Goal: Information Seeking & Learning: Learn about a topic

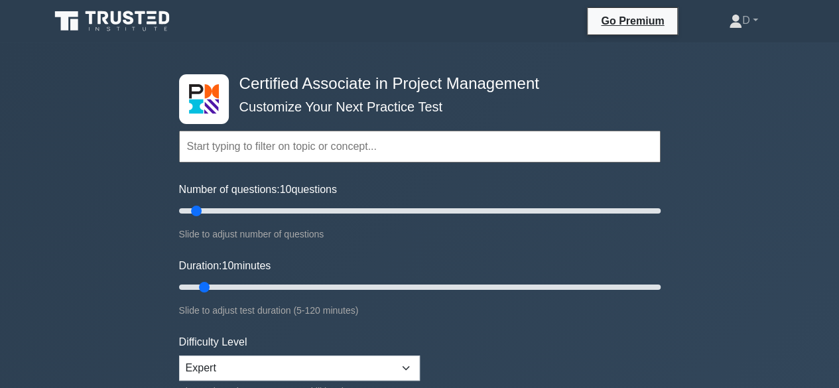
click at [321, 143] on input "text" at bounding box center [419, 147] width 481 height 32
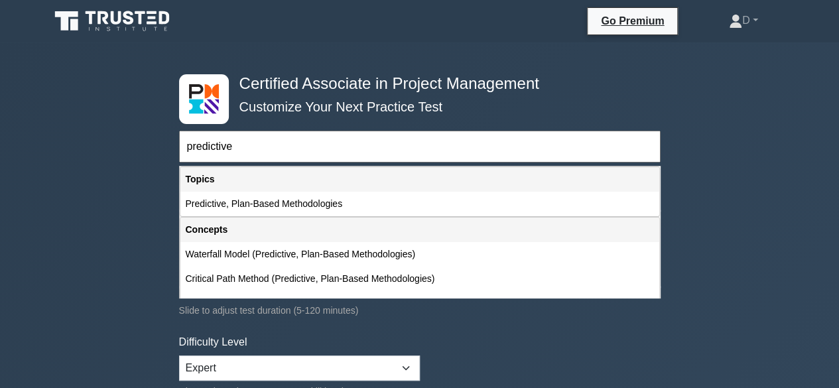
click at [268, 194] on div "Predictive, Plan-Based Methodologies" at bounding box center [419, 204] width 479 height 25
type input "Predictive, Plan-Based Methodologies"
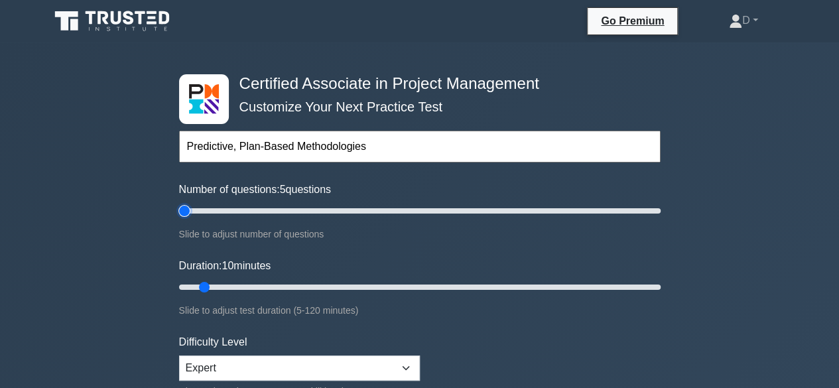
drag, startPoint x: 195, startPoint y: 208, endPoint x: 123, endPoint y: 233, distance: 75.9
type input "5"
click at [179, 219] on input "Number of questions: 5 questions" at bounding box center [419, 211] width 481 height 16
drag, startPoint x: 200, startPoint y: 284, endPoint x: 151, endPoint y: 291, distance: 49.5
type input "5"
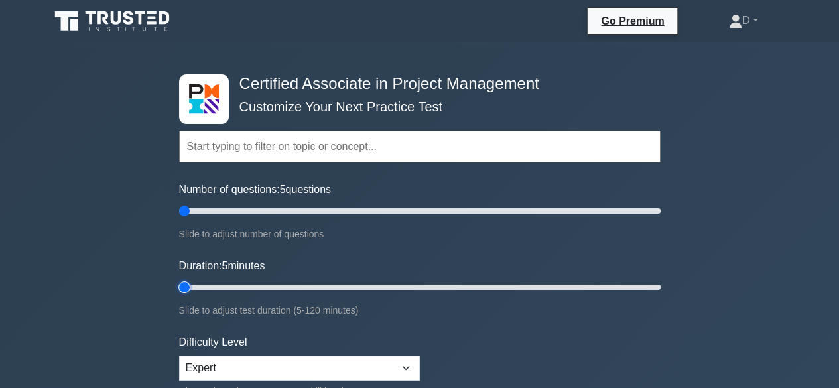
click at [179, 291] on input "Duration: 5 minutes" at bounding box center [419, 287] width 481 height 16
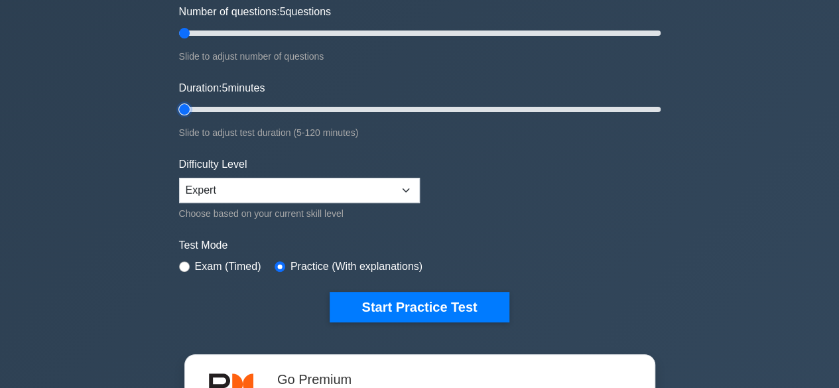
scroll to position [265, 0]
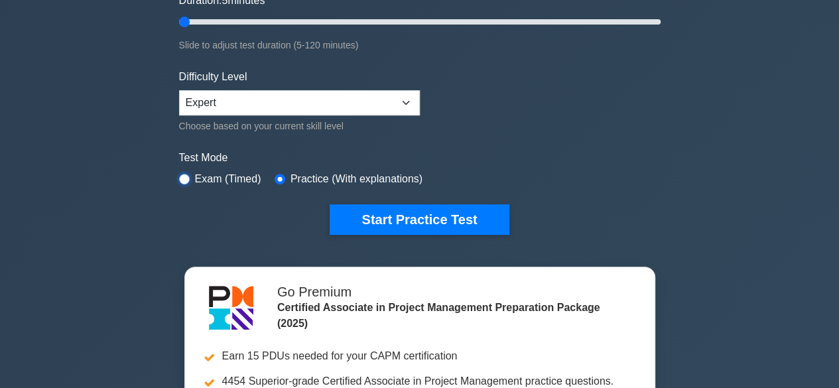
click at [186, 177] on input "radio" at bounding box center [184, 179] width 11 height 11
radio input "true"
drag, startPoint x: 403, startPoint y: 206, endPoint x: 318, endPoint y: 238, distance: 90.9
click at [403, 206] on button "Start Practice Test" at bounding box center [419, 219] width 179 height 30
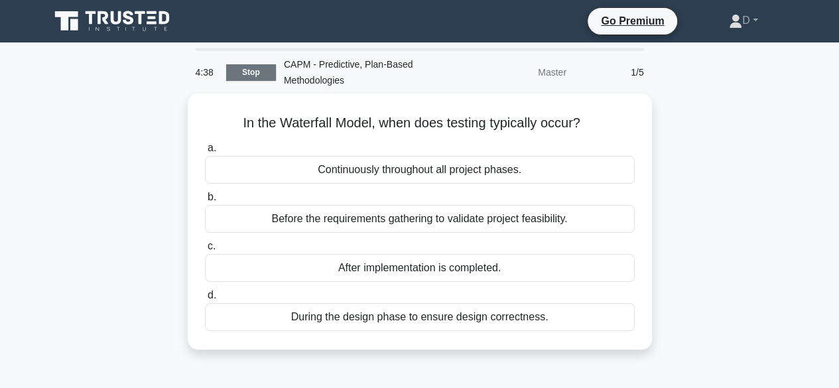
click at [243, 68] on link "Stop" at bounding box center [251, 72] width 50 height 17
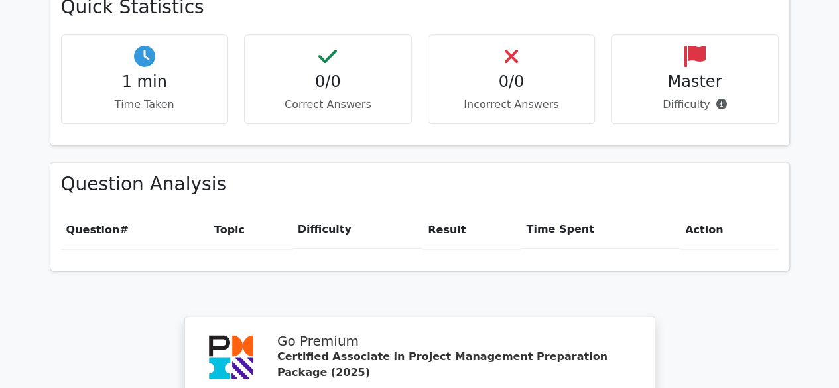
scroll to position [1193, 0]
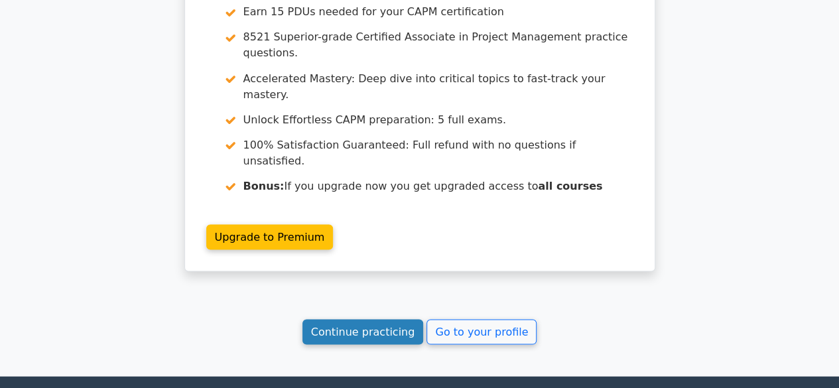
click at [337, 319] on link "Continue practicing" at bounding box center [362, 331] width 121 height 25
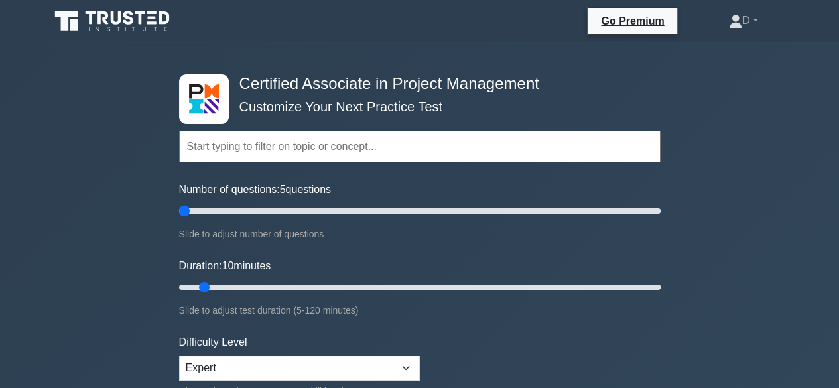
drag, startPoint x: 188, startPoint y: 208, endPoint x: 176, endPoint y: 266, distance: 59.6
type input "5"
click at [179, 217] on input "Number of questions: 5 questions" at bounding box center [419, 211] width 481 height 16
drag, startPoint x: 200, startPoint y: 286, endPoint x: 143, endPoint y: 296, distance: 58.5
type input "5"
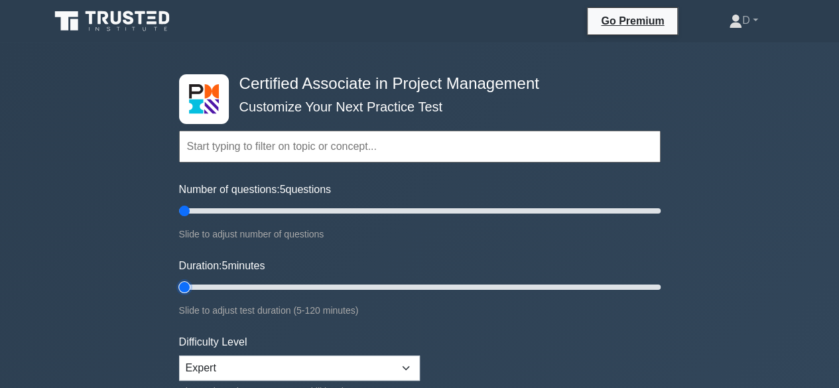
click at [179, 295] on input "Duration: 5 minutes" at bounding box center [419, 287] width 481 height 16
click at [273, 151] on input "text" at bounding box center [419, 147] width 481 height 32
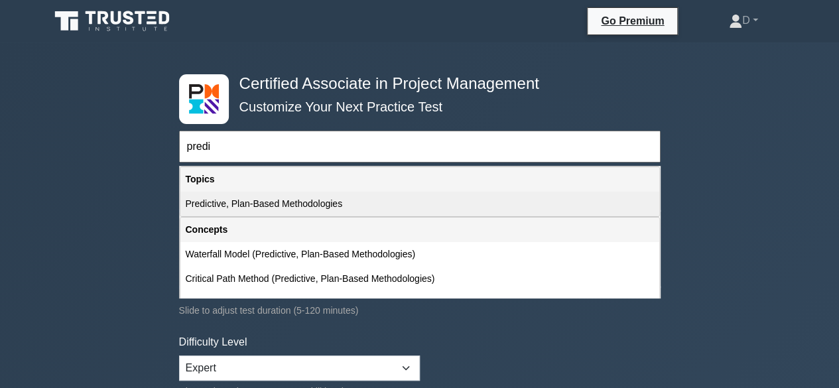
click at [276, 198] on div "Predictive, Plan-Based Methodologies" at bounding box center [419, 204] width 479 height 25
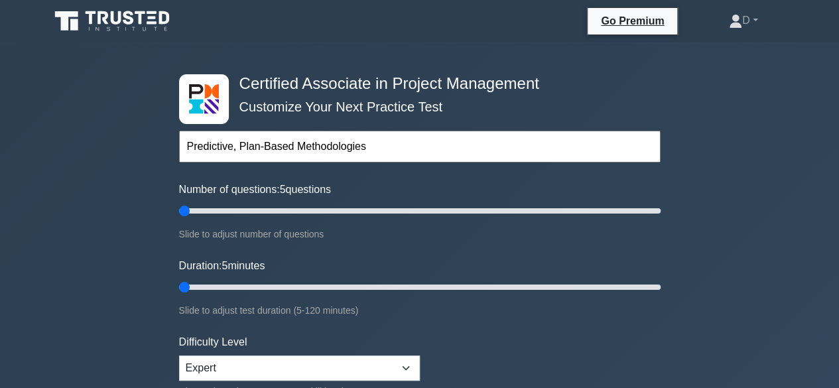
click at [255, 149] on input "Predictive, Plan-Based Methodologies" at bounding box center [419, 147] width 481 height 32
click at [393, 145] on input "Predictive, Plan-Based Methodologies" at bounding box center [419, 147] width 481 height 32
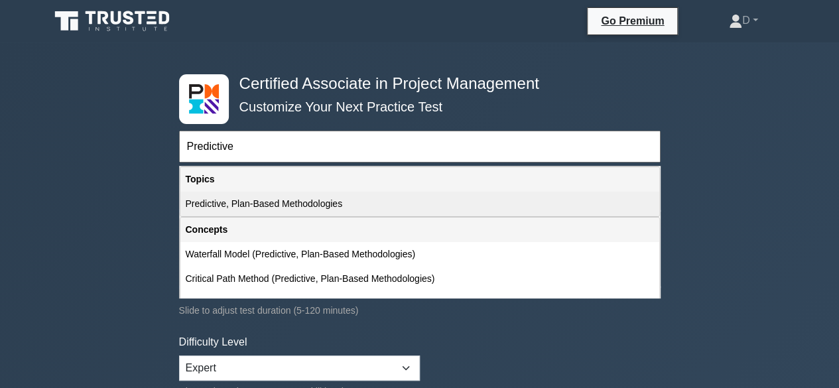
click at [264, 209] on div "Predictive, Plan-Based Methodologies" at bounding box center [419, 204] width 479 height 25
type input "Predictive, Plan-Based Methodologies"
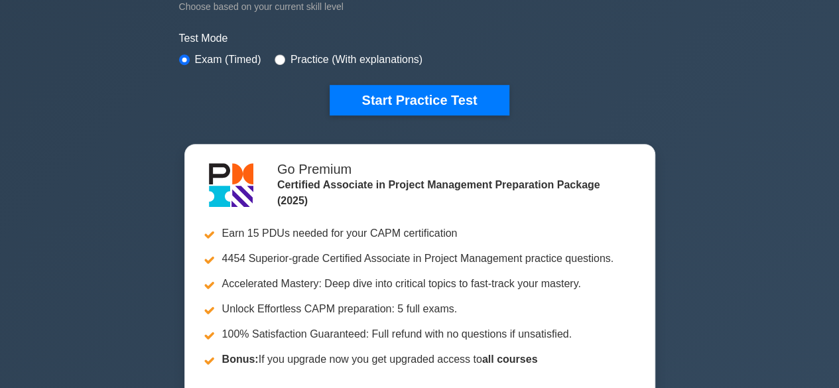
scroll to position [199, 0]
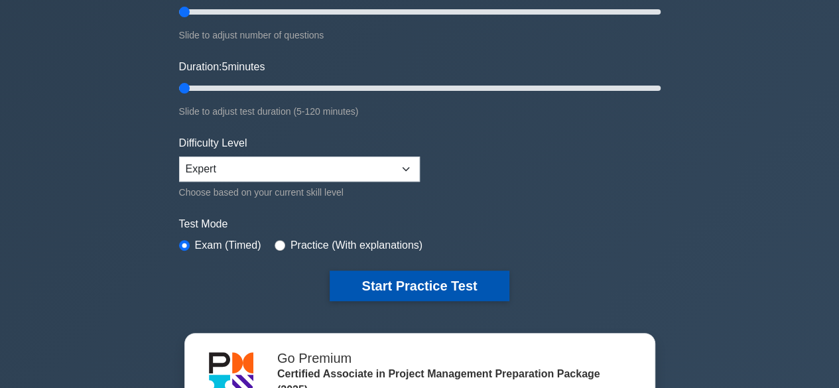
click at [418, 283] on button "Start Practice Test" at bounding box center [419, 286] width 179 height 30
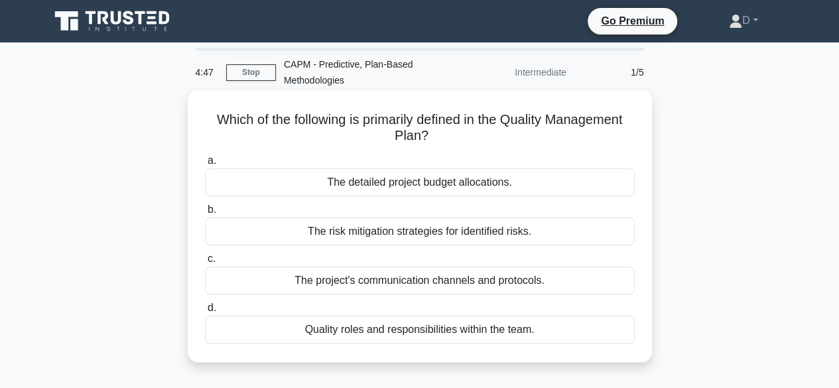
click at [302, 327] on div "Quality roles and responsibilities within the team." at bounding box center [420, 330] width 430 height 28
click at [205, 312] on input "d. Quality roles and responsibilities within the team." at bounding box center [205, 308] width 0 height 9
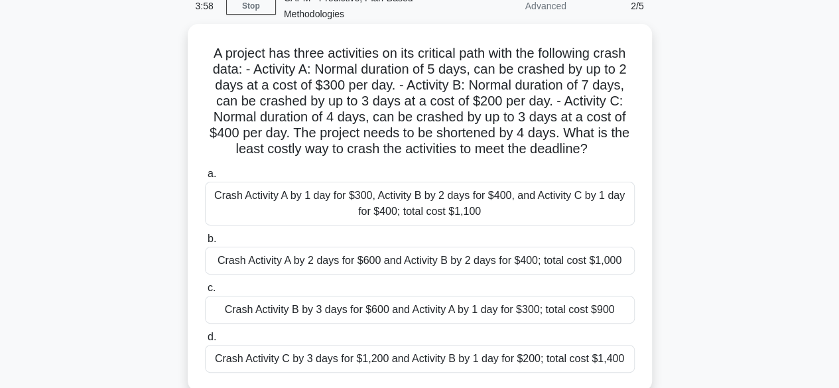
scroll to position [133, 0]
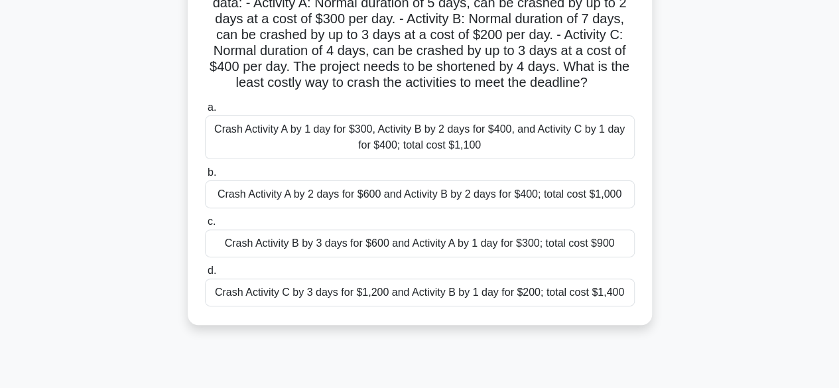
click at [468, 240] on div "Crash Activity B by 3 days for $600 and Activity A by 1 day for $300; total cos…" at bounding box center [420, 243] width 430 height 28
click at [205, 226] on input "c. Crash Activity B by 3 days for $600 and Activity A by 1 day for $300; total …" at bounding box center [205, 221] width 0 height 9
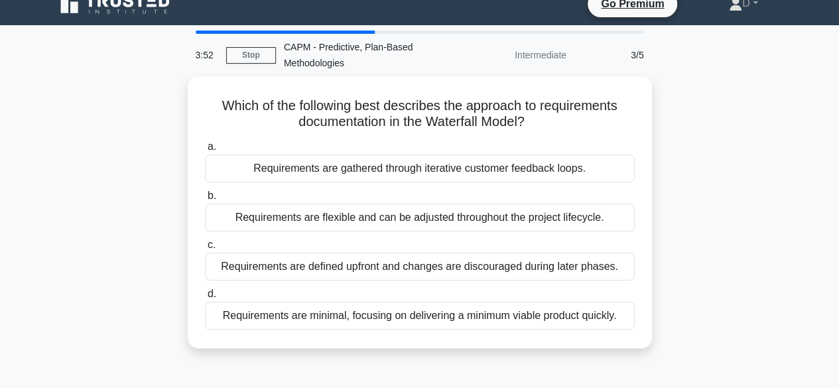
scroll to position [0, 0]
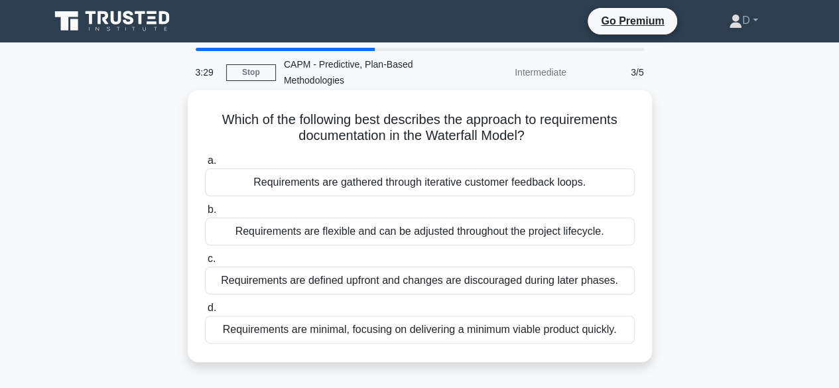
click at [441, 186] on div "Requirements are gathered through iterative customer feedback loops." at bounding box center [420, 182] width 430 height 28
click at [205, 165] on input "a. Requirements are gathered through iterative customer feedback loops." at bounding box center [205, 160] width 0 height 9
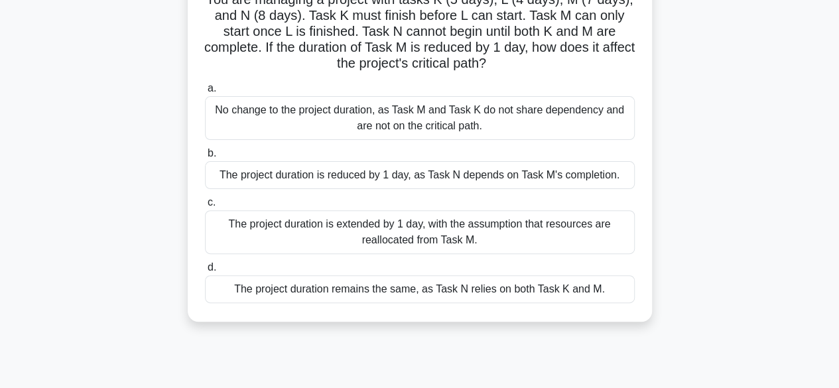
scroll to position [66, 0]
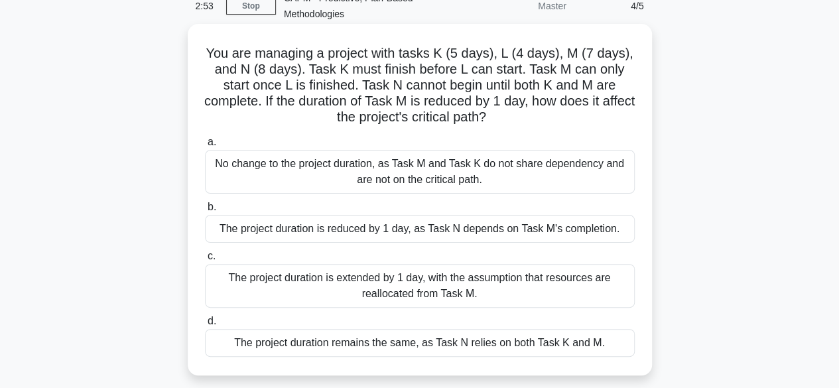
drag, startPoint x: 278, startPoint y: 104, endPoint x: 557, endPoint y: 112, distance: 279.3
click at [557, 112] on h5 "You are managing a project with tasks K (5 days), L (4 days), M (7 days), and N…" at bounding box center [420, 85] width 432 height 81
click at [371, 230] on div "The project duration is reduced by 1 day, as Task N depends on Task M's complet…" at bounding box center [420, 229] width 430 height 28
click at [205, 212] on input "b. The project duration is reduced by 1 day, as Task N depends on Task M's comp…" at bounding box center [205, 207] width 0 height 9
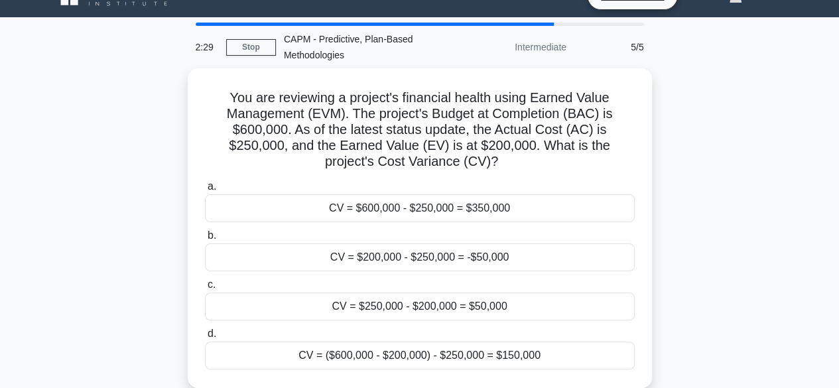
scroll to position [0, 0]
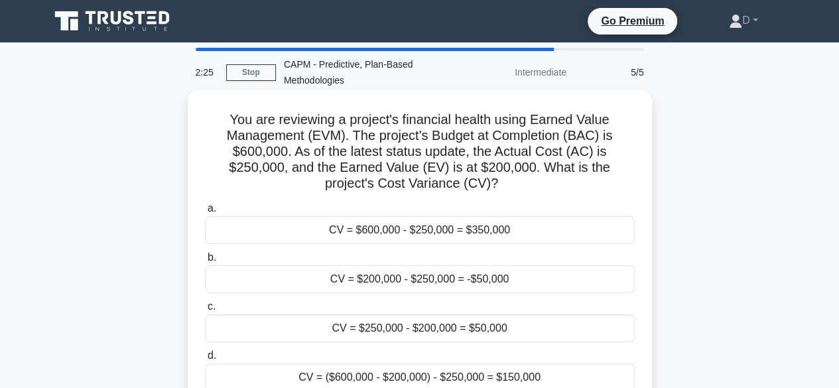
drag, startPoint x: 536, startPoint y: 168, endPoint x: 606, endPoint y: 182, distance: 71.8
click at [606, 182] on h5 "You are reviewing a project's financial health using Earned Value Management (E…" at bounding box center [420, 151] width 432 height 81
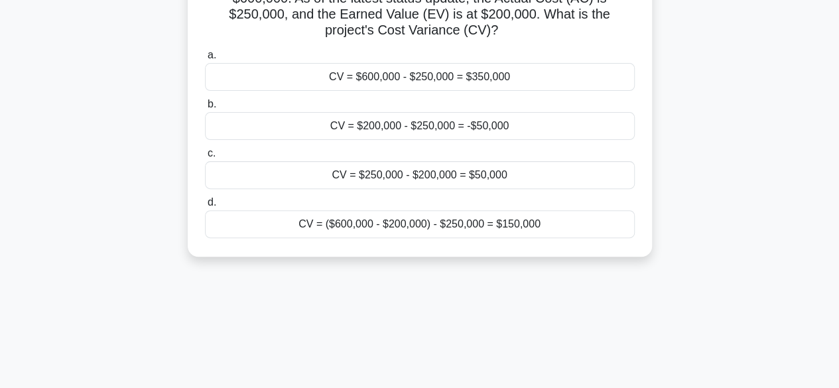
scroll to position [133, 0]
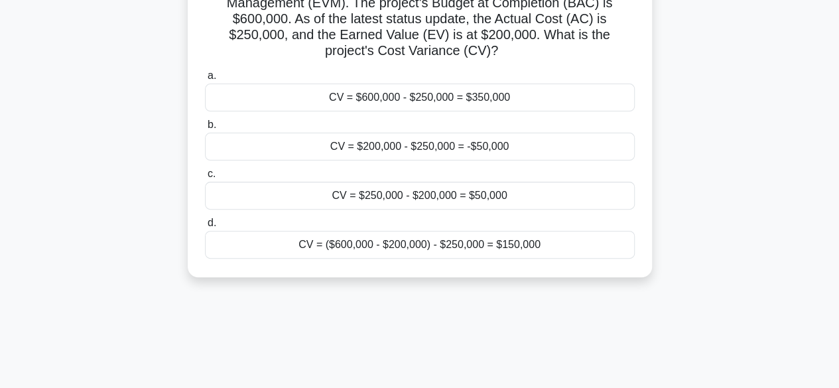
click at [476, 152] on div "CV = $200,000 - $250,000 = -$50,000" at bounding box center [420, 147] width 430 height 28
click at [205, 129] on input "b. CV = $200,000 - $250,000 = -$50,000" at bounding box center [205, 125] width 0 height 9
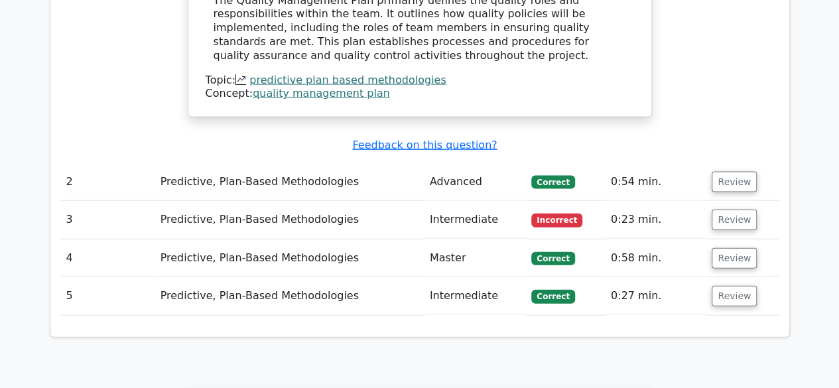
scroll to position [1392, 0]
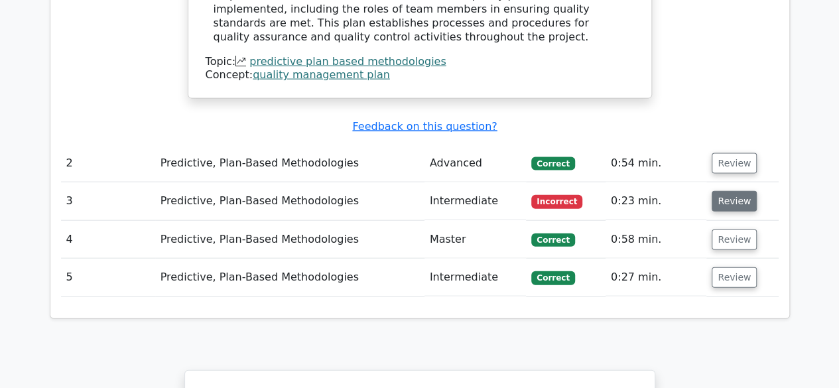
click at [716, 191] on button "Review" at bounding box center [733, 201] width 45 height 21
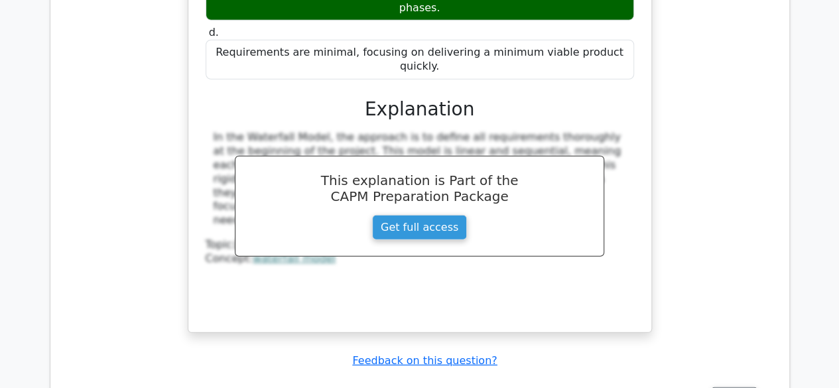
scroll to position [1790, 0]
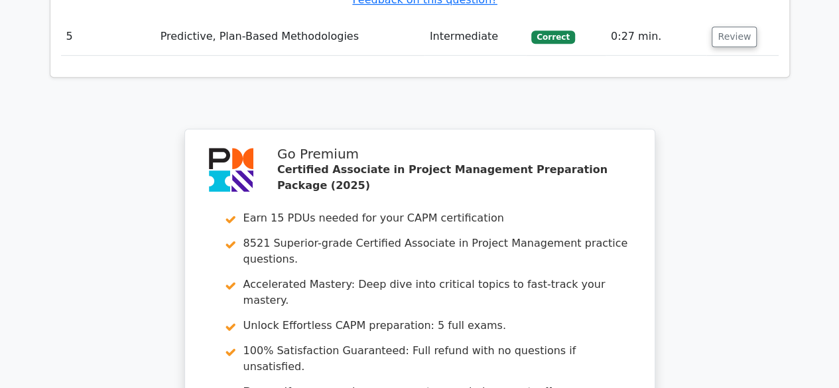
scroll to position [3031, 0]
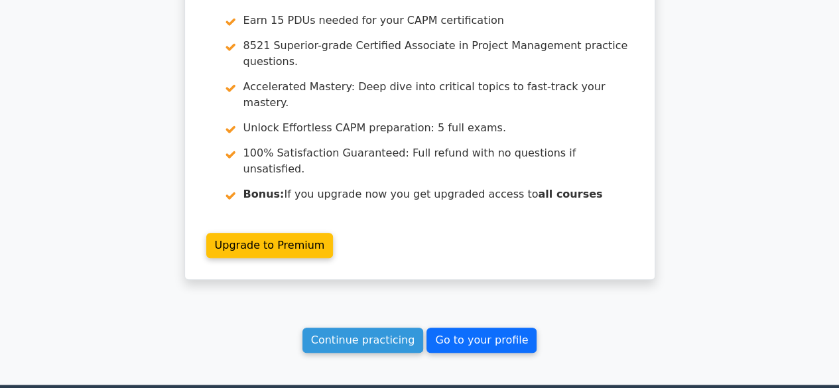
click at [479, 328] on link "Go to your profile" at bounding box center [481, 340] width 110 height 25
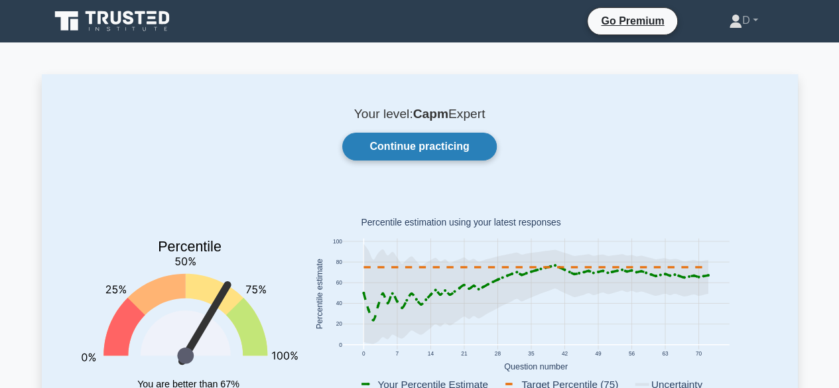
click at [448, 149] on link "Continue practicing" at bounding box center [419, 147] width 154 height 28
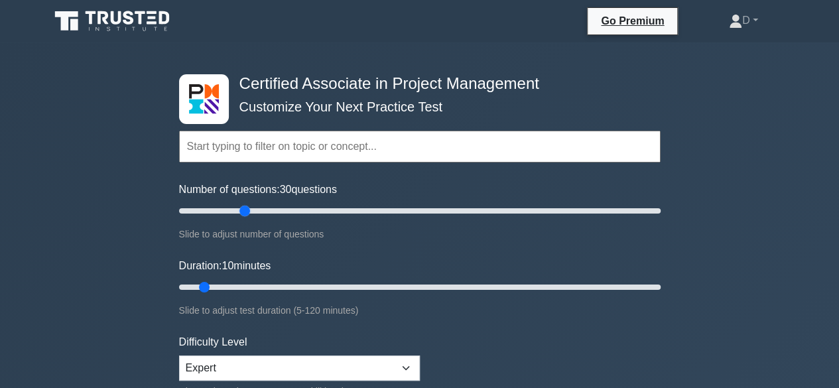
drag, startPoint x: 192, startPoint y: 208, endPoint x: 241, endPoint y: 239, distance: 58.1
click at [241, 219] on input "Number of questions: 30 questions" at bounding box center [419, 211] width 481 height 16
type input "30"
drag, startPoint x: 245, startPoint y: 213, endPoint x: 184, endPoint y: 278, distance: 89.2
click at [242, 215] on input "Number of questions: 30 questions" at bounding box center [419, 211] width 481 height 16
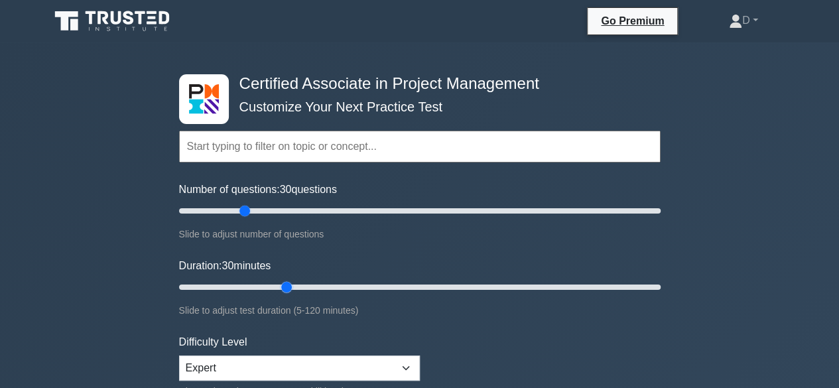
drag, startPoint x: 209, startPoint y: 283, endPoint x: 286, endPoint y: 286, distance: 77.0
type input "30"
click at [286, 286] on input "Duration: 30 minutes" at bounding box center [419, 287] width 481 height 16
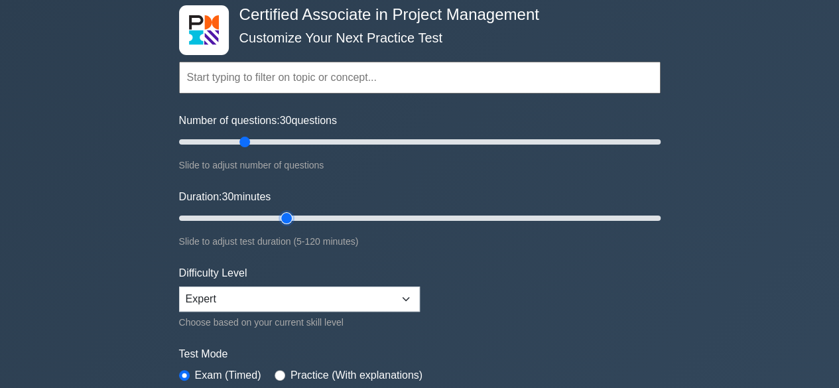
scroll to position [66, 0]
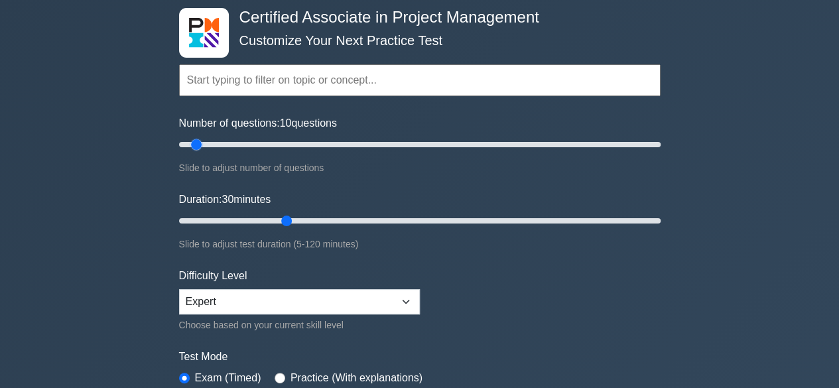
drag, startPoint x: 245, startPoint y: 141, endPoint x: 222, endPoint y: 128, distance: 26.2
type input "10"
click at [198, 148] on input "Number of questions: 10 questions" at bounding box center [419, 145] width 481 height 16
click at [302, 74] on input "text" at bounding box center [419, 80] width 481 height 32
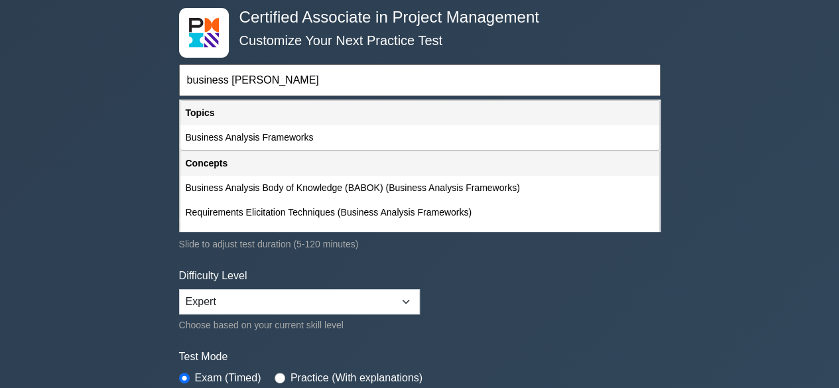
drag, startPoint x: 286, startPoint y: 139, endPoint x: 372, endPoint y: 174, distance: 92.2
click at [360, 178] on div "Topics Project Scope Management Project Time Management Project Cost Management…" at bounding box center [419, 165] width 481 height 133
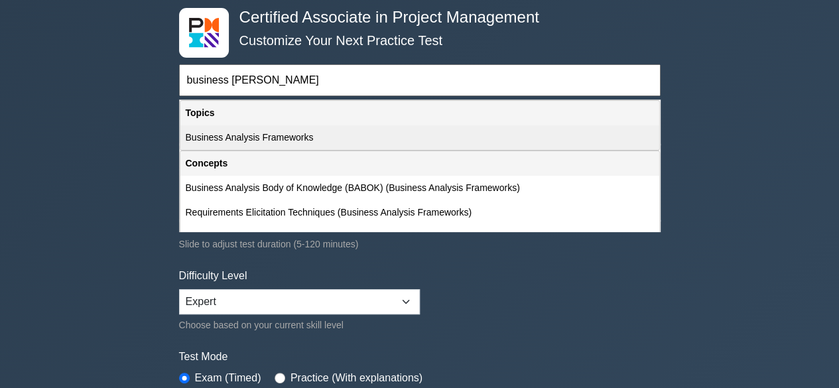
click at [310, 140] on div "Business Analysis Frameworks" at bounding box center [419, 137] width 479 height 25
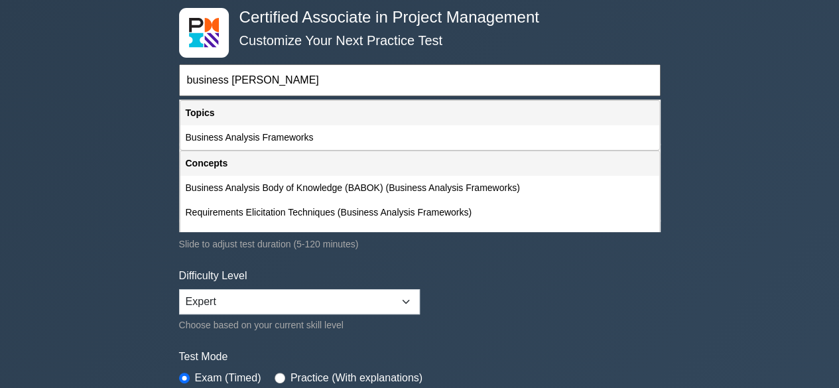
type input "Business Analysis Frameworks"
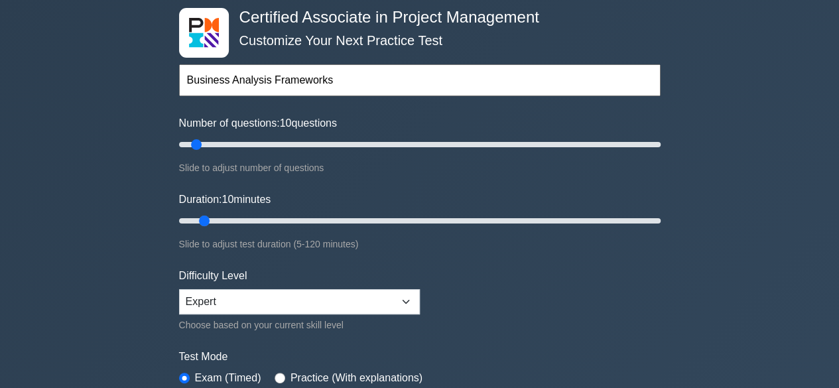
drag, startPoint x: 288, startPoint y: 217, endPoint x: 200, endPoint y: 231, distance: 88.7
type input "10"
click at [200, 229] on input "Duration: 10 minutes" at bounding box center [419, 221] width 481 height 16
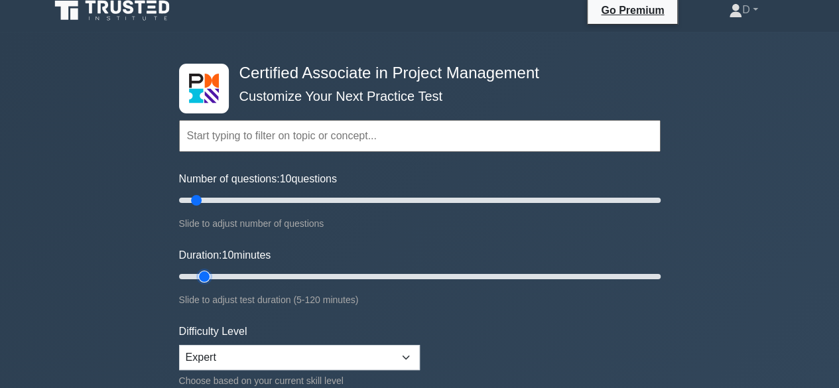
scroll to position [0, 0]
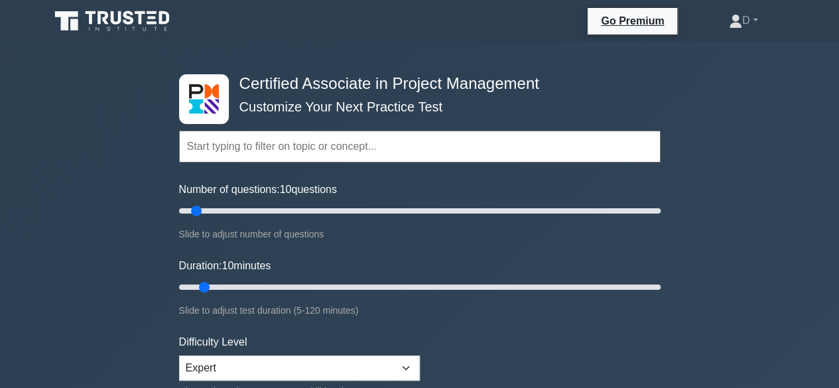
click at [344, 147] on input "text" at bounding box center [419, 147] width 481 height 32
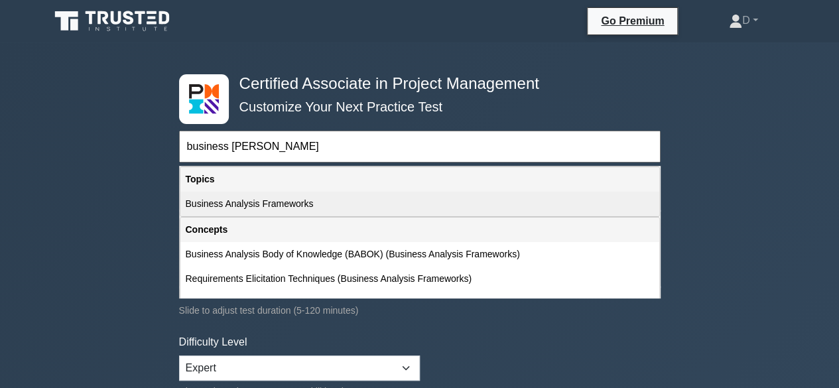
click at [308, 200] on div "Business Analysis Frameworks" at bounding box center [419, 204] width 479 height 25
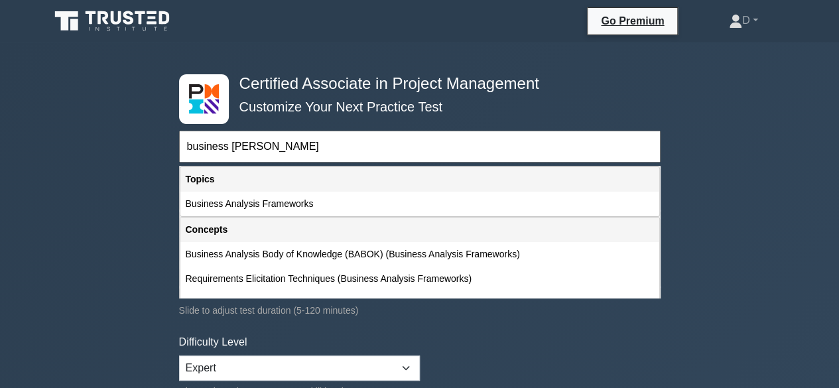
type input "Business Analysis Frameworks"
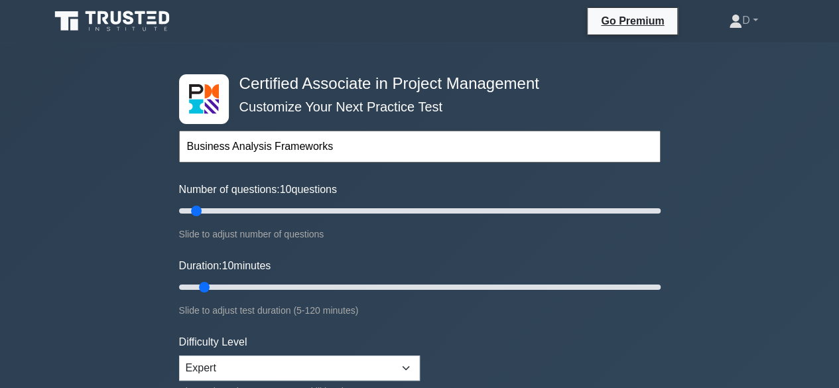
scroll to position [265, 0]
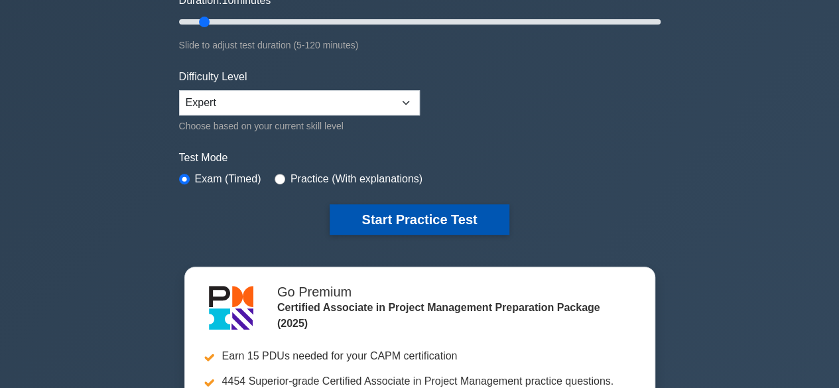
click at [406, 205] on button "Start Practice Test" at bounding box center [419, 219] width 179 height 30
click at [424, 211] on button "Start Practice Test" at bounding box center [419, 219] width 179 height 30
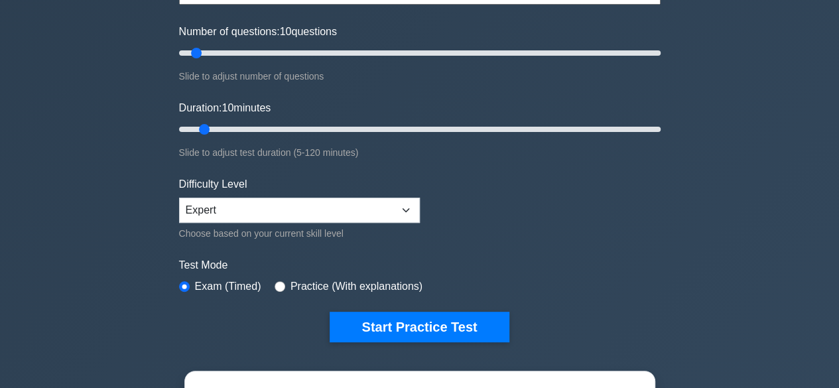
scroll to position [0, 0]
